Goal: Task Accomplishment & Management: Use online tool/utility

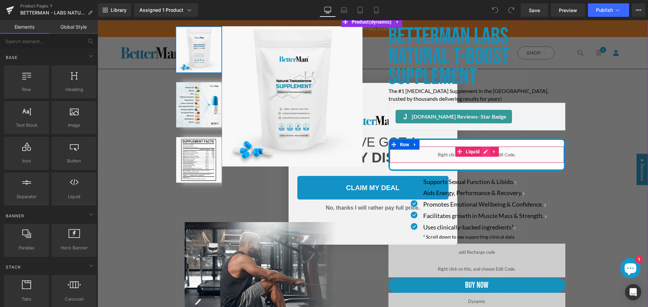
click at [483, 151] on icon at bounding box center [485, 151] width 5 height 5
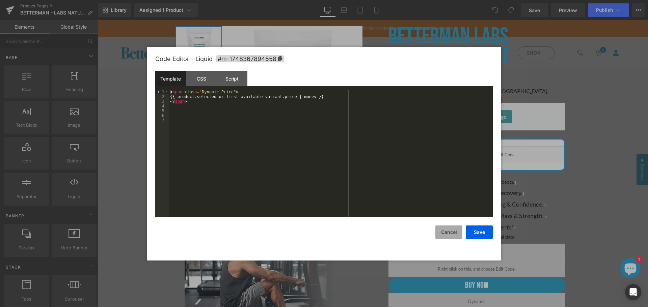
click at [446, 232] on button "Cancel" at bounding box center [448, 232] width 27 height 13
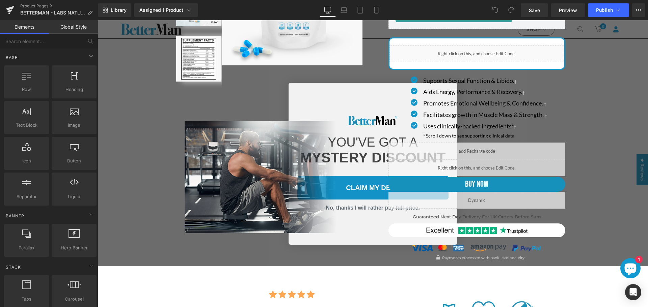
scroll to position [67, 0]
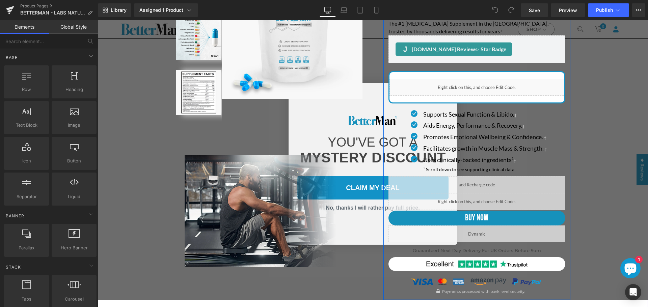
click at [480, 199] on link at bounding box center [483, 199] width 7 height 8
